Goal: Information Seeking & Learning: Find specific fact

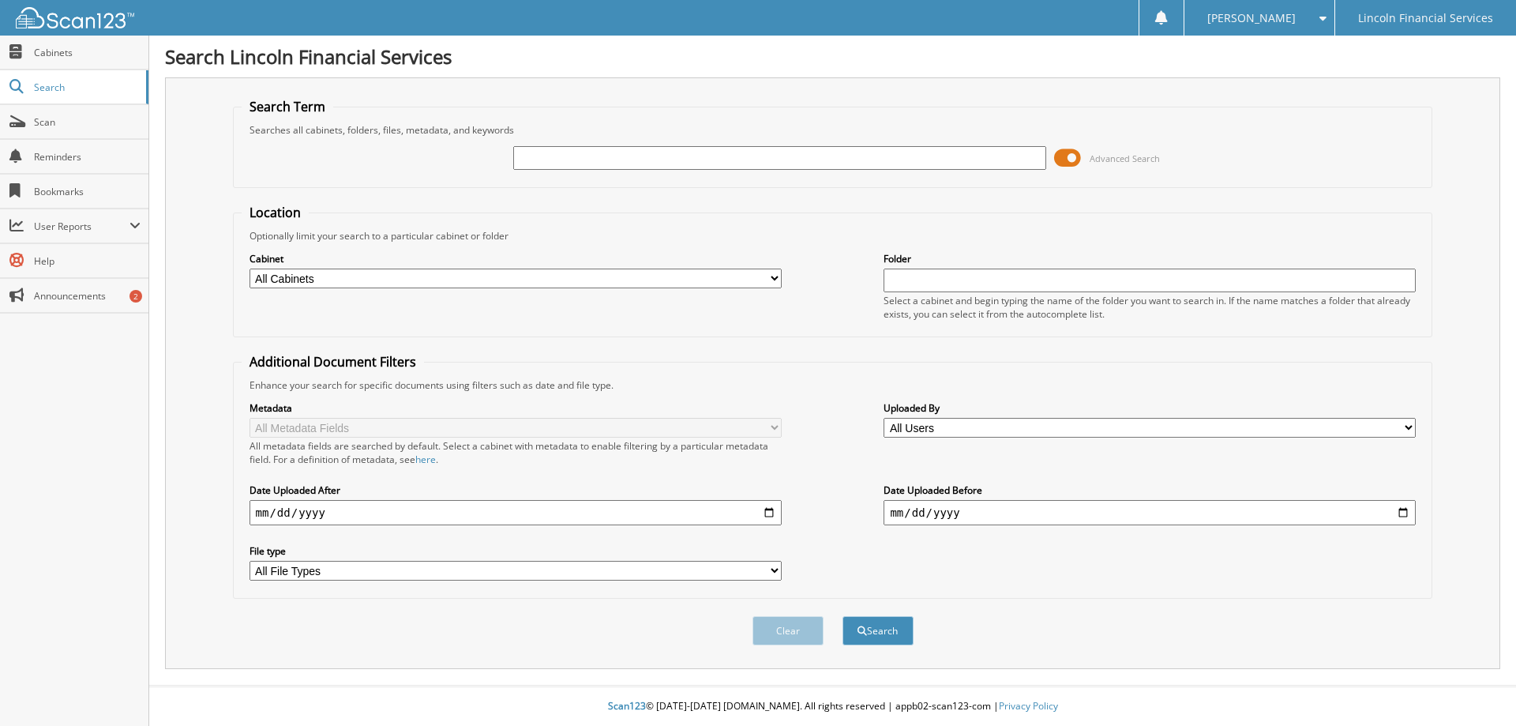
click at [1050, 428] on select "All Users Aderly Labra ALICIA DIAZ Allan Sweet Alyssa Rayburn ANNETTE MARTINEZ …" at bounding box center [1150, 428] width 532 height 20
select select "10582"
click at [884, 418] on select "All Users Aderly Labra ALICIA DIAZ Allan Sweet Alyssa Rayburn ANNETTE MARTINEZ …" at bounding box center [1150, 428] width 532 height 20
click at [362, 517] on input "date" at bounding box center [516, 512] width 532 height 25
click at [772, 511] on input "date" at bounding box center [516, 512] width 532 height 25
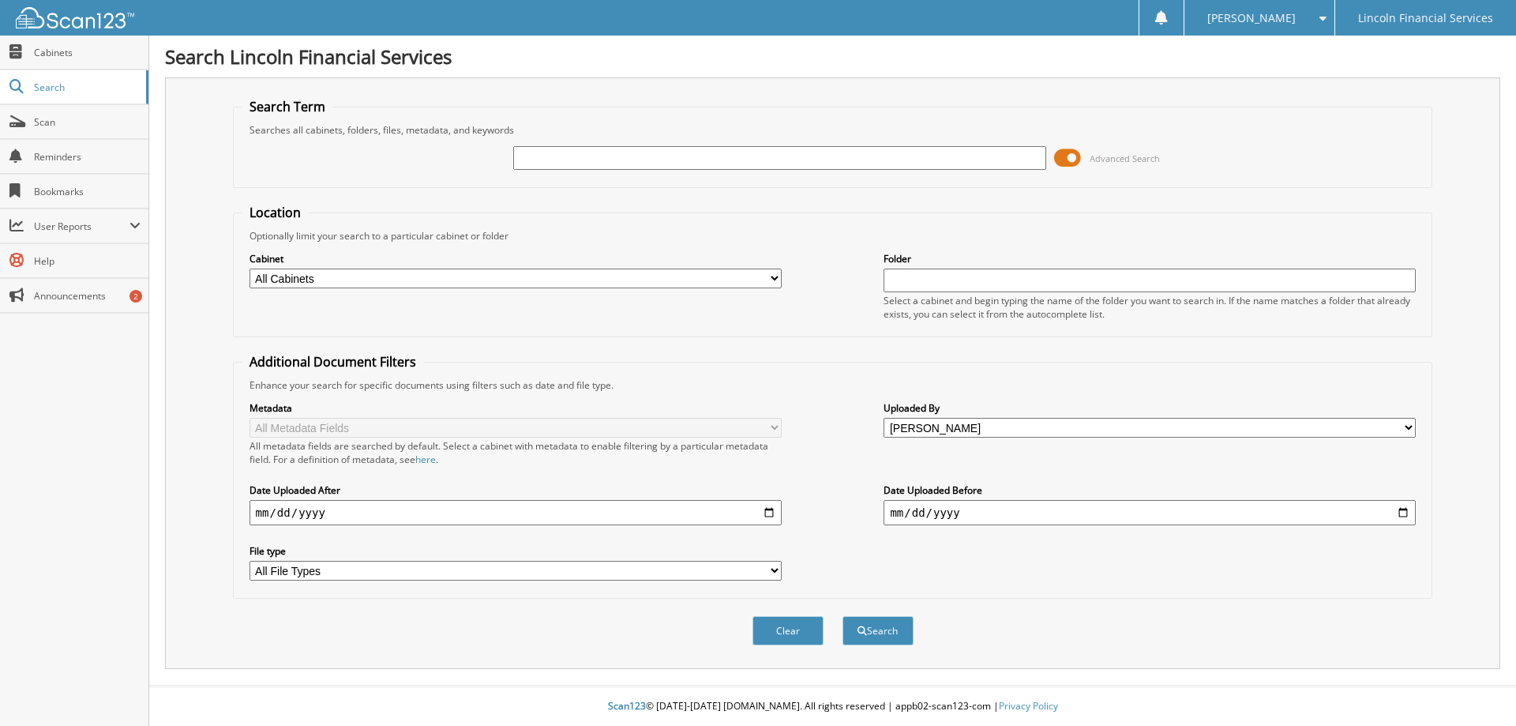
type input "[DATE]"
click at [1406, 508] on input "date" at bounding box center [1150, 512] width 532 height 25
type input "[DATE]"
click at [878, 626] on button "Search" at bounding box center [878, 630] width 71 height 29
click at [886, 637] on button "Search" at bounding box center [878, 630] width 71 height 29
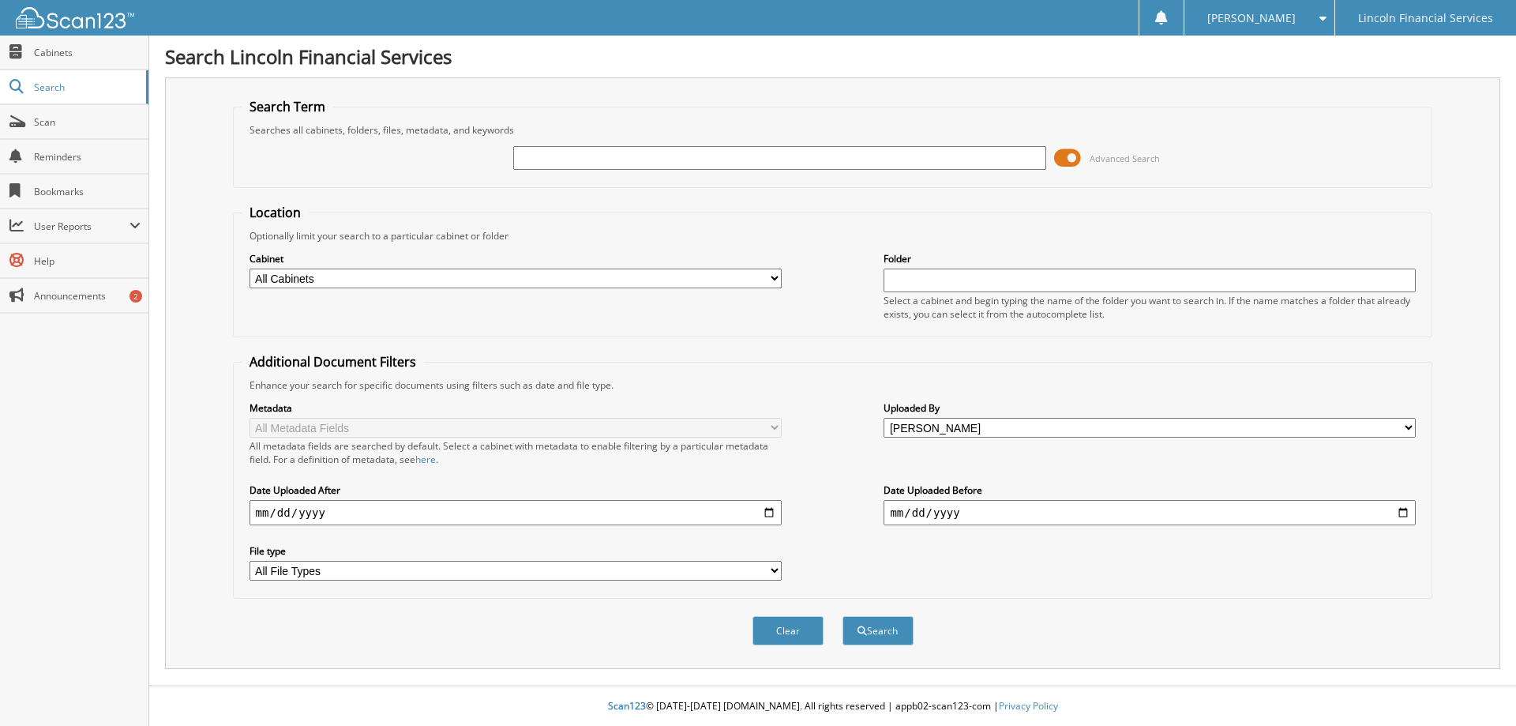
click at [624, 152] on input "text" at bounding box center [779, 158] width 532 height 24
click at [1063, 157] on span at bounding box center [1067, 158] width 27 height 24
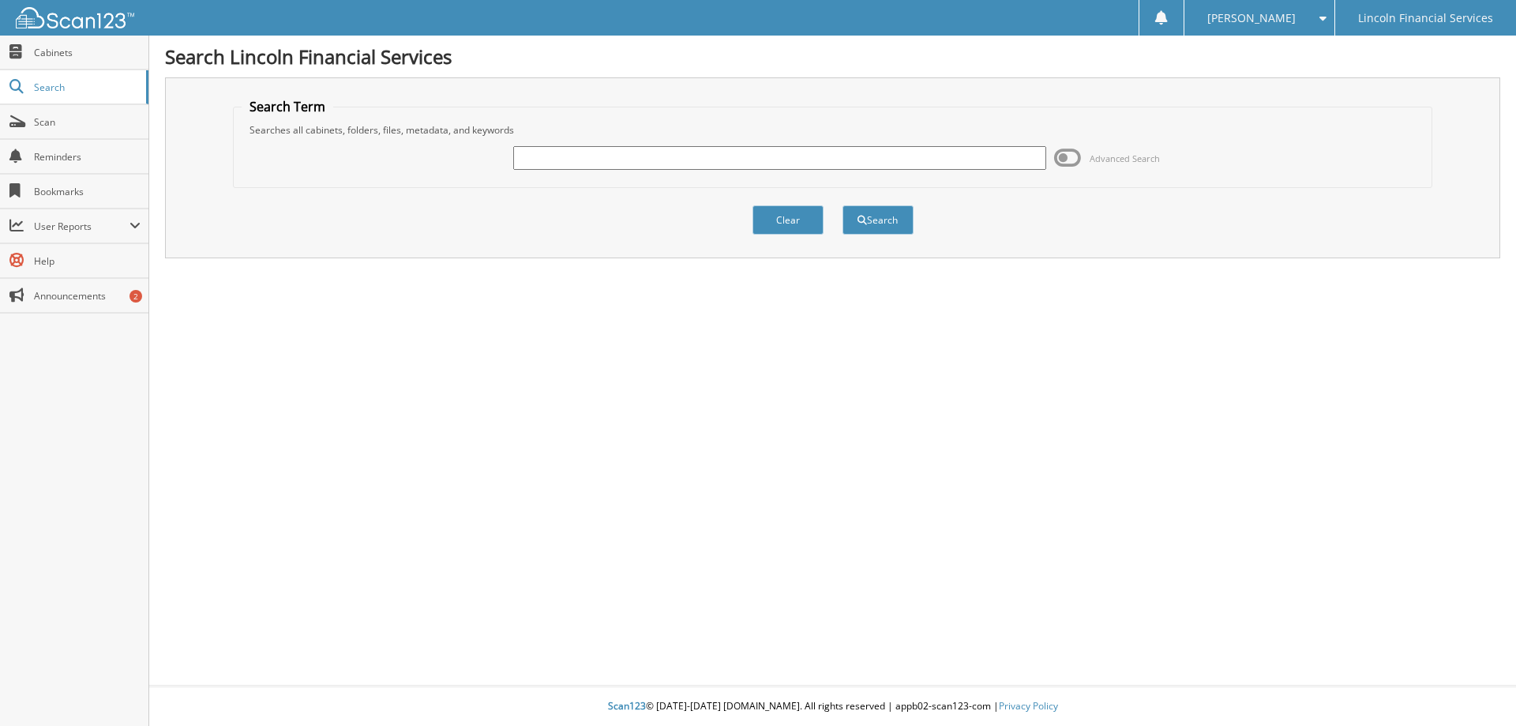
click at [1072, 154] on span at bounding box center [1067, 158] width 27 height 24
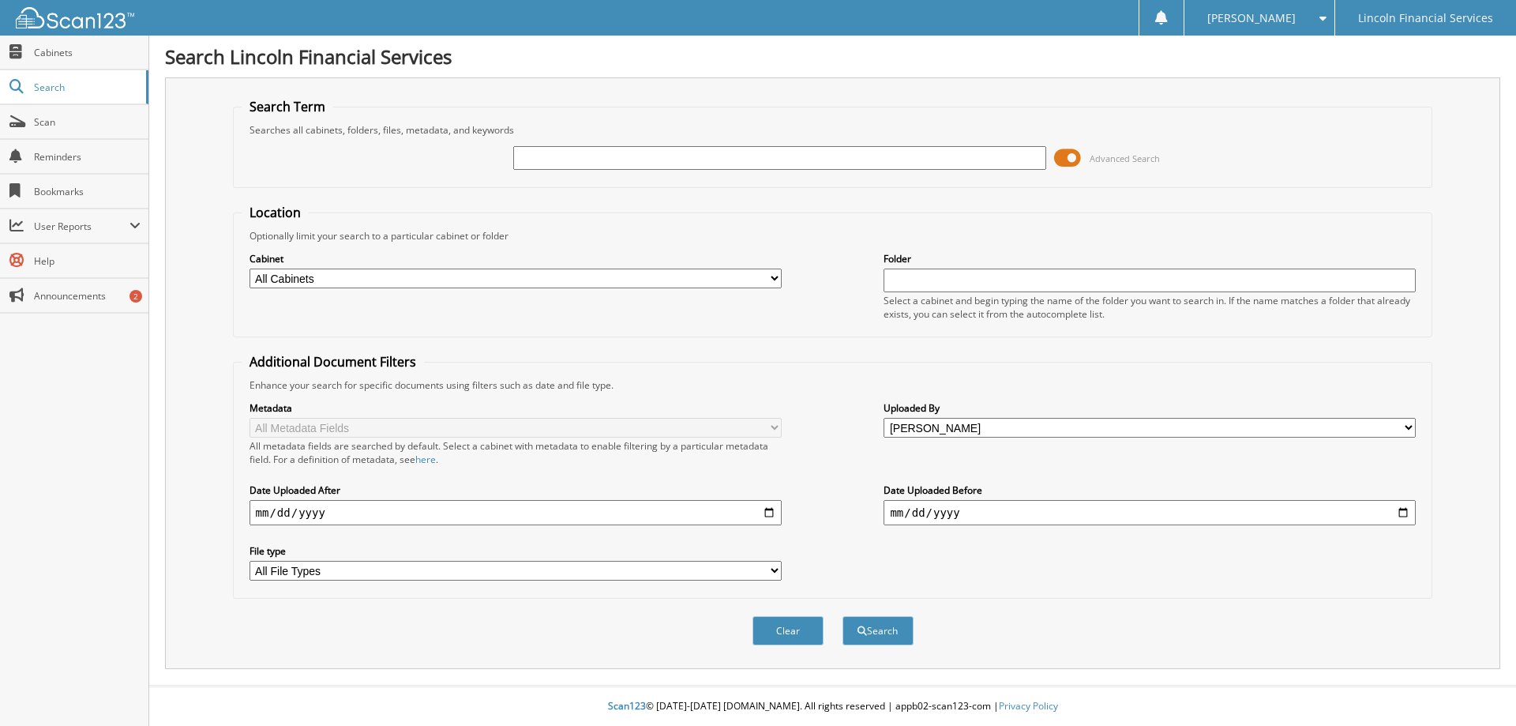
click at [615, 153] on input "text" at bounding box center [779, 158] width 532 height 24
type input "a"
click at [865, 629] on span "submit" at bounding box center [862, 630] width 9 height 9
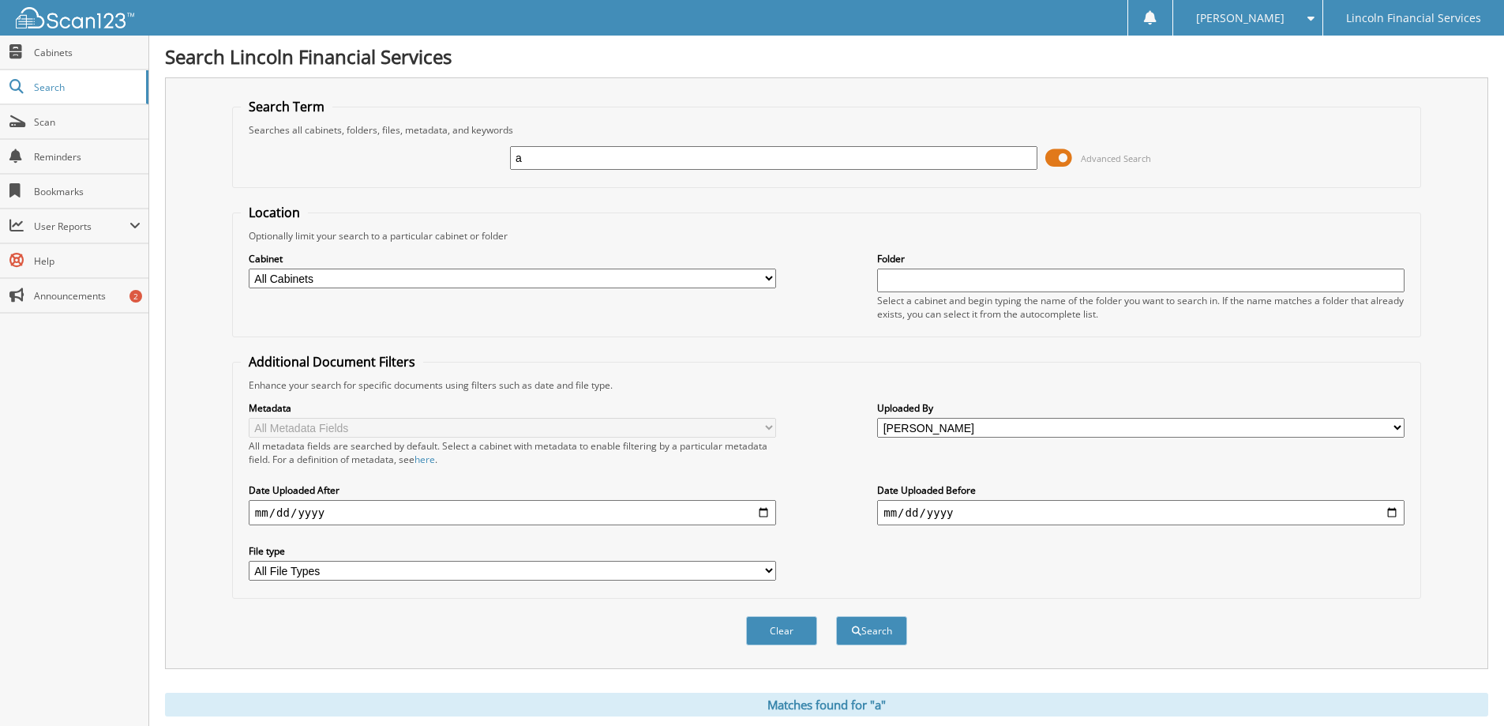
click at [477, 282] on select "All Cabinets AUCTION CHARGE OFFS COMPLIANCE DEALER AGREEMENTS GAP LOOK TO BOOK" at bounding box center [513, 279] width 528 height 20
select select "3478"
click at [249, 269] on select "All Cabinets AUCTION CHARGE OFFS COMPLIANCE DEALER AGREEMENTS GAP LOOK TO BOOK" at bounding box center [513, 279] width 528 height 20
click at [614, 569] on select "All File Types CSV DOC DOCX JPG LNK PDF ZIP" at bounding box center [513, 571] width 528 height 20
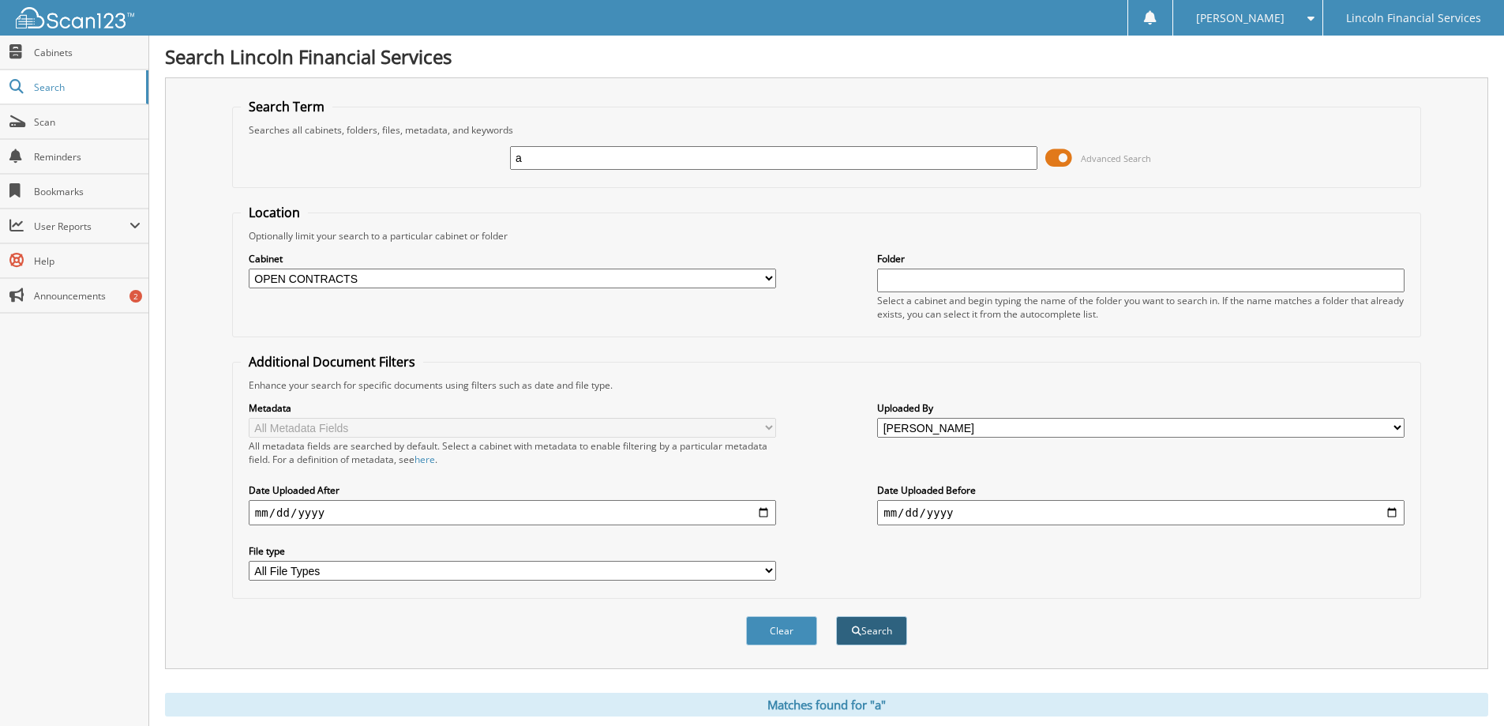
click at [863, 633] on button "Search" at bounding box center [871, 630] width 71 height 29
click at [61, 58] on span "Cabinets" at bounding box center [87, 52] width 107 height 13
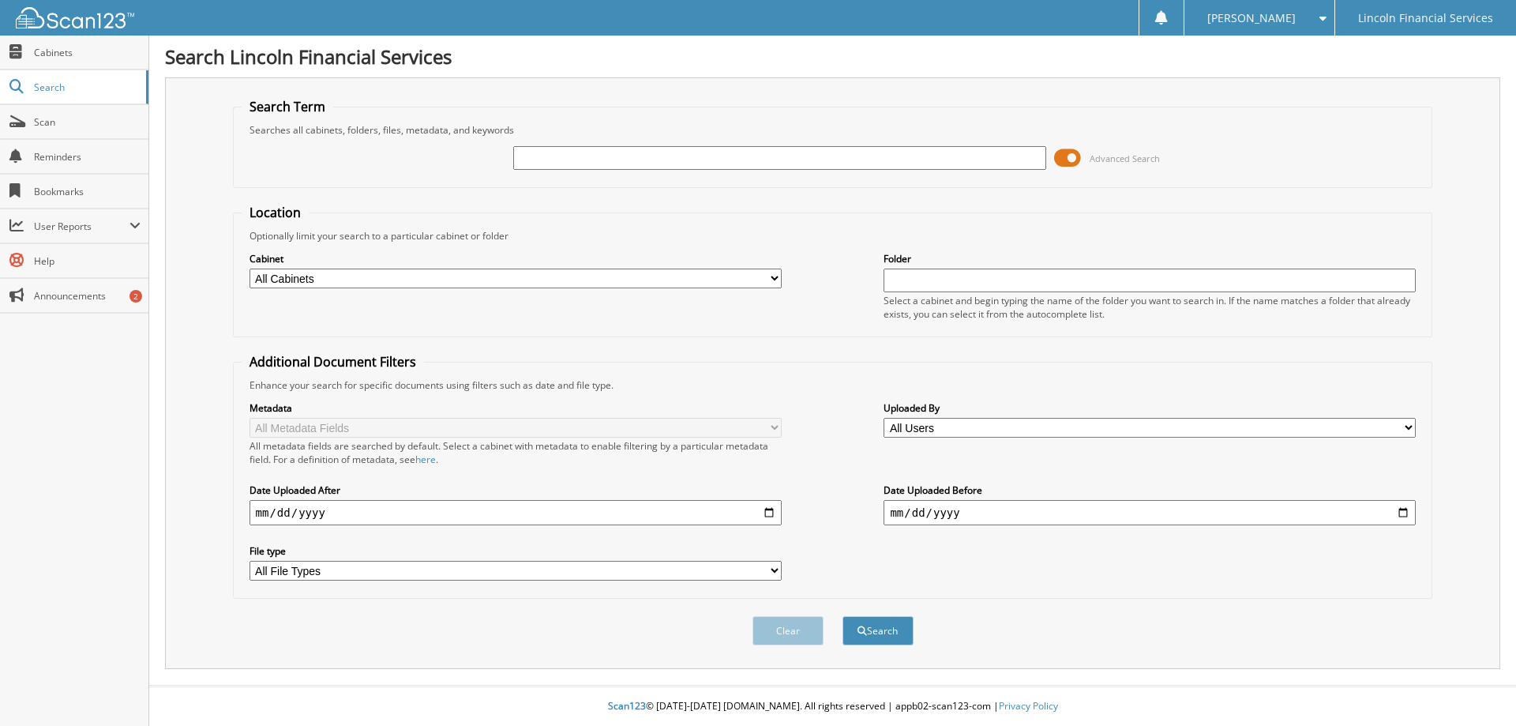
click at [928, 429] on select "All Users [PERSON_NAME] [PERSON_NAME] [PERSON_NAME] [PERSON_NAME] [PERSON_NAME]…" at bounding box center [1150, 428] width 532 height 20
select select "10582"
click at [884, 418] on select "All Users [PERSON_NAME] [PERSON_NAME] [PERSON_NAME] [PERSON_NAME] [PERSON_NAME]…" at bounding box center [1150, 428] width 532 height 20
click at [773, 517] on input "date" at bounding box center [516, 512] width 532 height 25
type input "[DATE]"
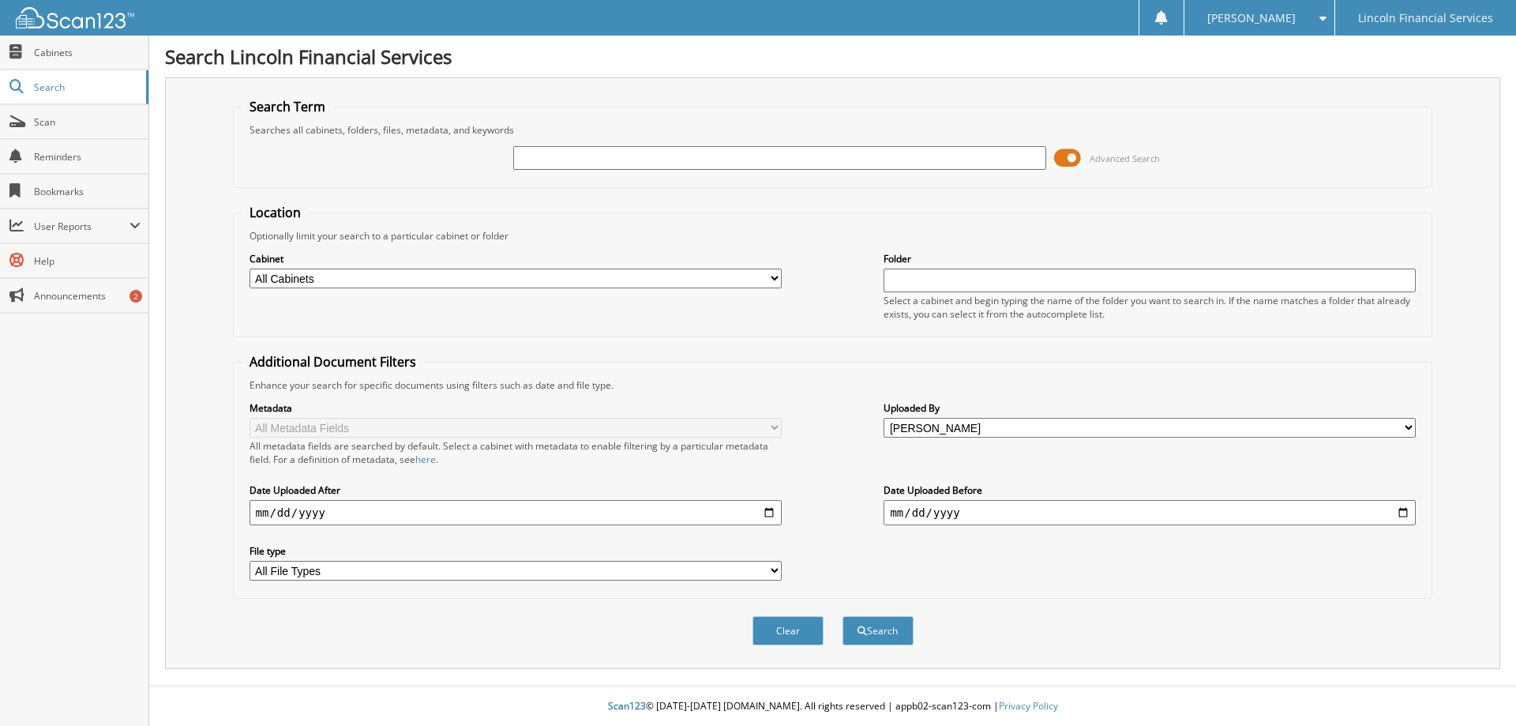
click at [980, 505] on input "date" at bounding box center [1150, 512] width 532 height 25
click at [970, 510] on input "date" at bounding box center [1150, 512] width 532 height 25
click at [1407, 509] on input "date" at bounding box center [1150, 512] width 532 height 25
type input "[DATE]"
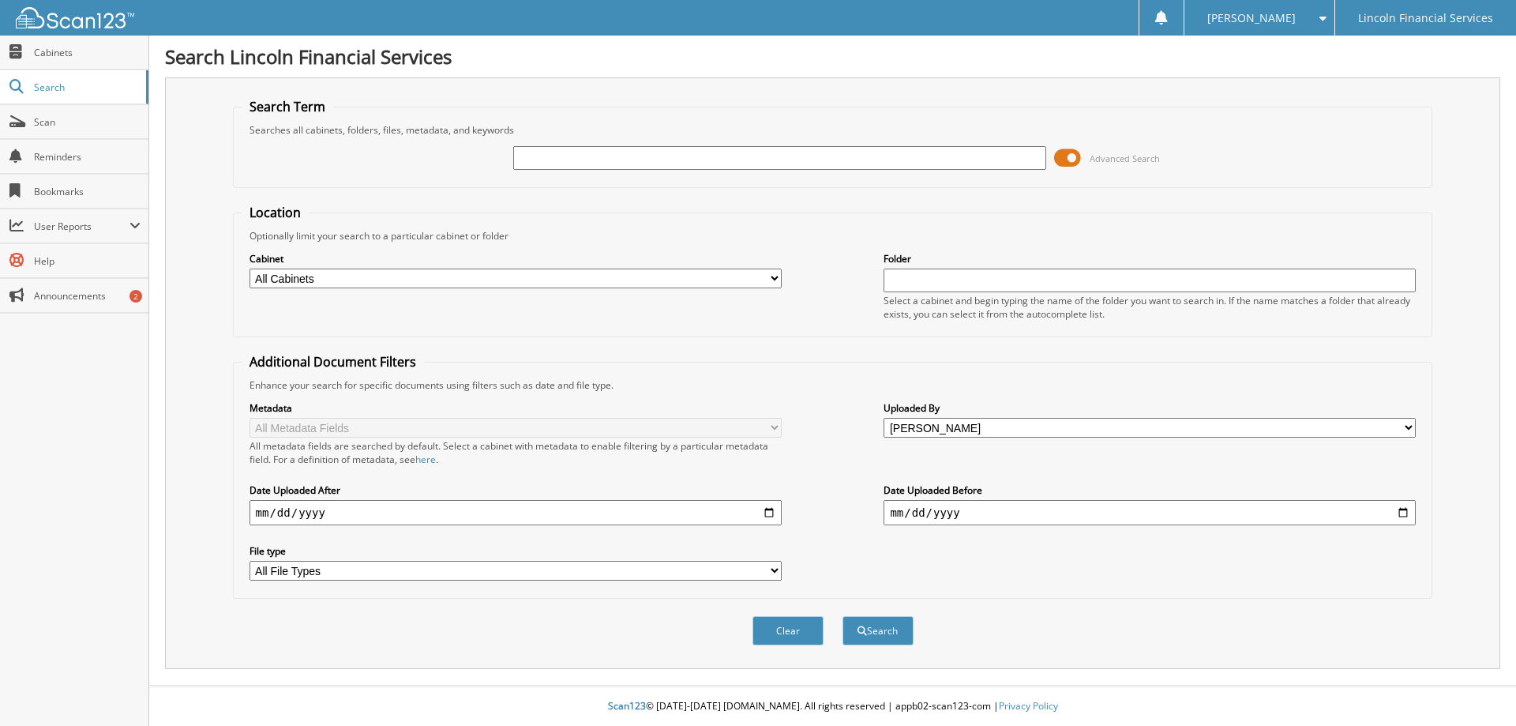
click at [588, 150] on input "text" at bounding box center [779, 158] width 532 height 24
type input "a"
type input "[PERSON_NAME]"
click at [843, 616] on button "Search" at bounding box center [878, 630] width 71 height 29
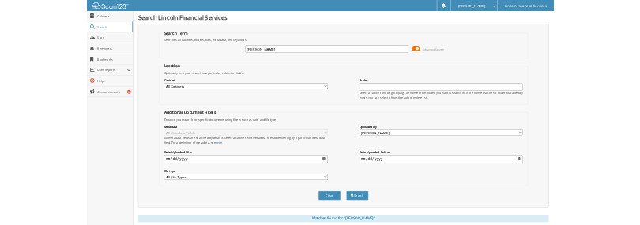
scroll to position [466, 0]
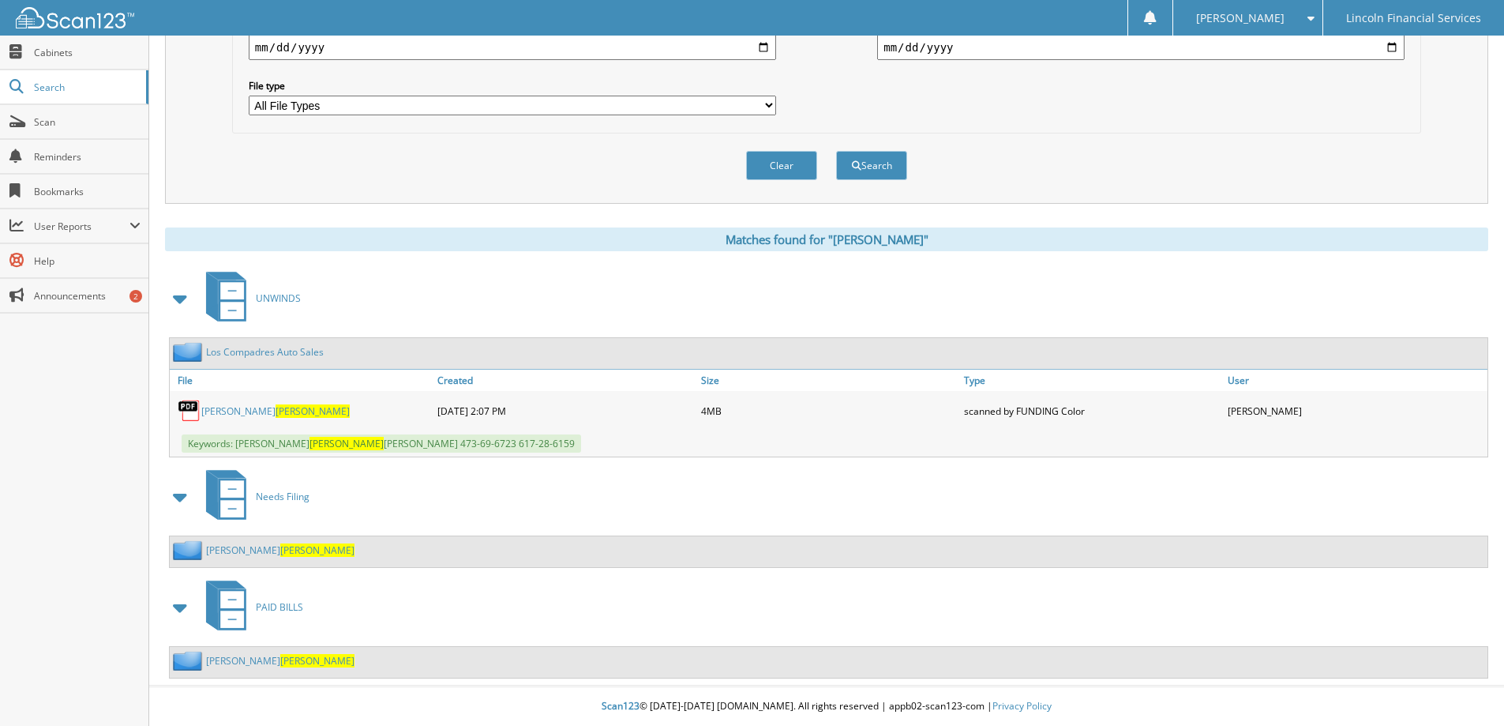
click at [231, 408] on link "[PERSON_NAME]" at bounding box center [275, 410] width 148 height 13
